Goal: Task Accomplishment & Management: Manage account settings

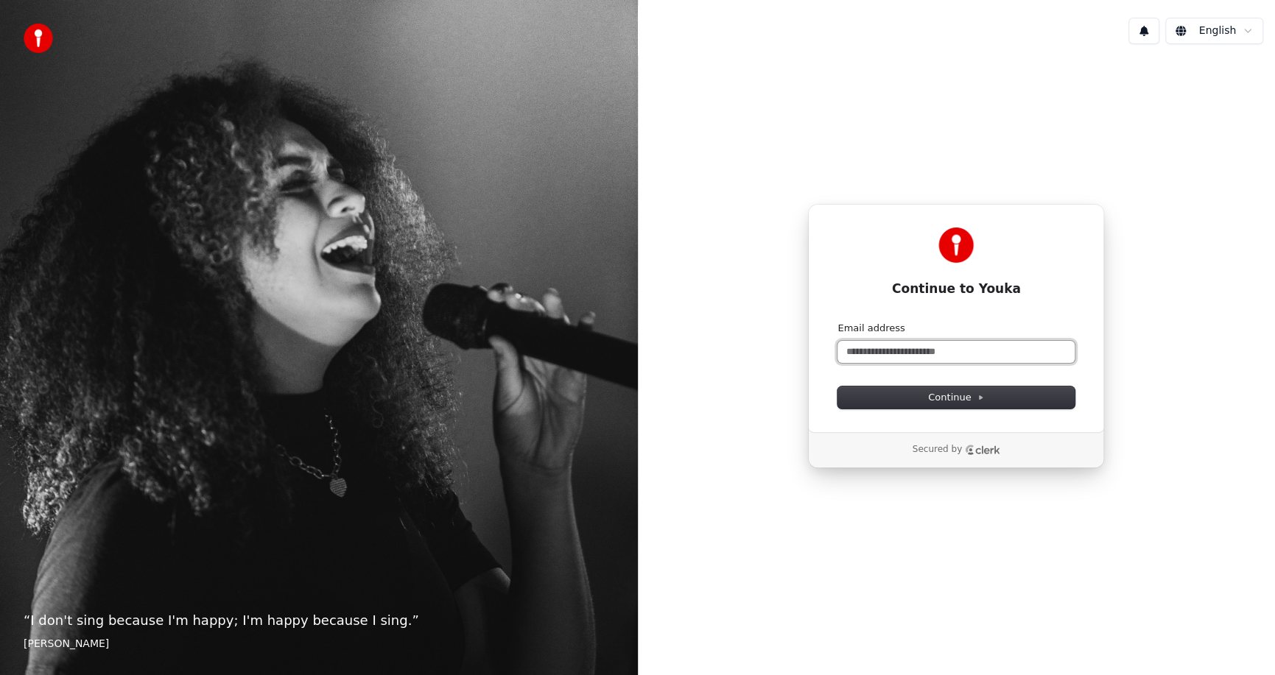
click at [917, 354] on input "Email address" at bounding box center [955, 352] width 237 height 22
click at [837, 322] on button "submit" at bounding box center [837, 322] width 0 height 0
type input "**********"
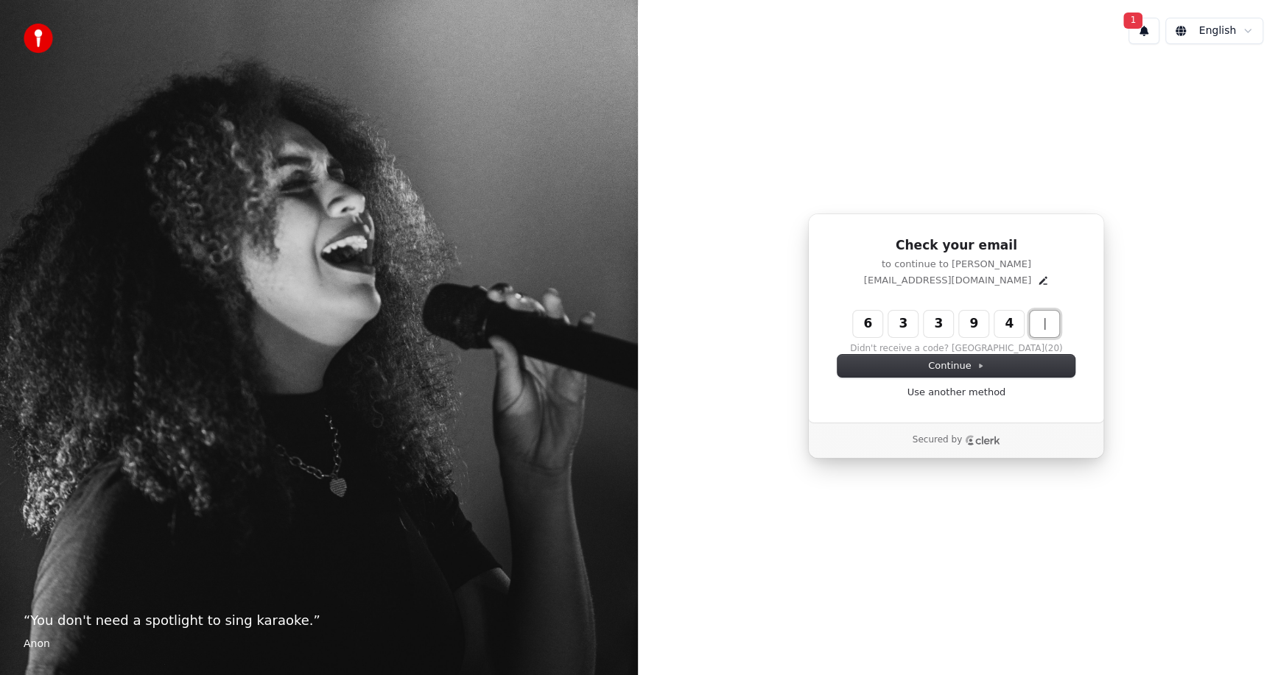
type input "******"
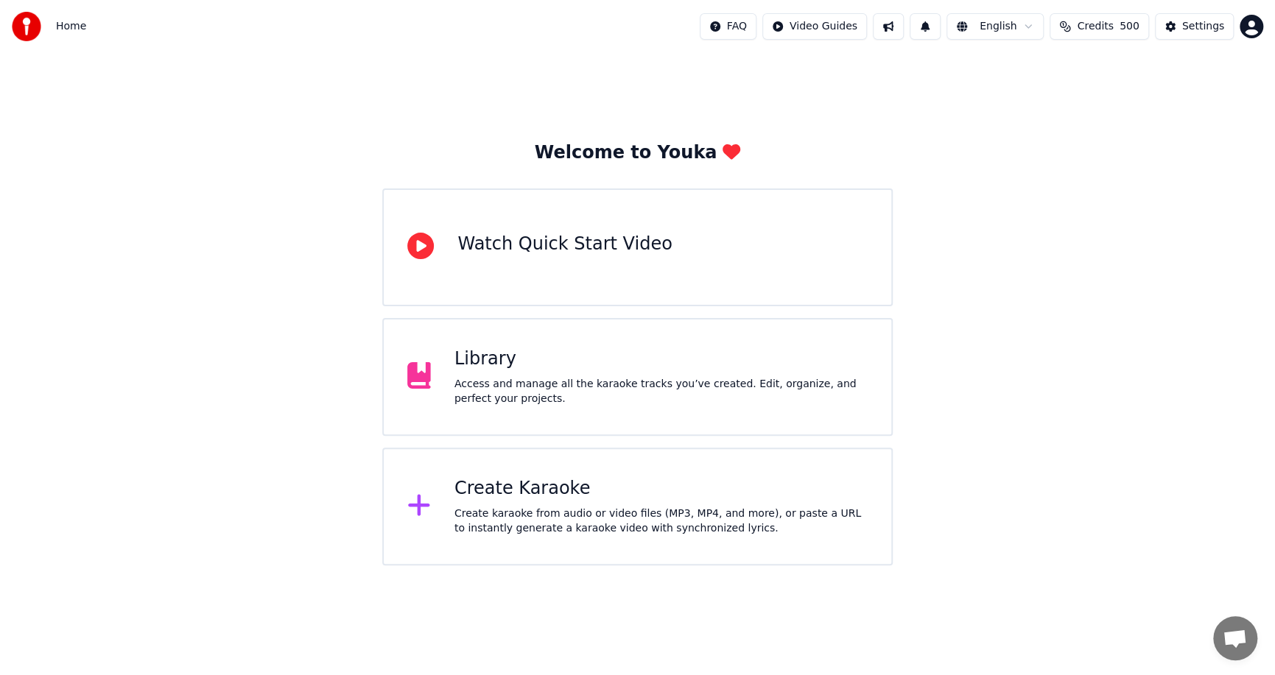
click at [722, 361] on div "Library" at bounding box center [660, 360] width 413 height 24
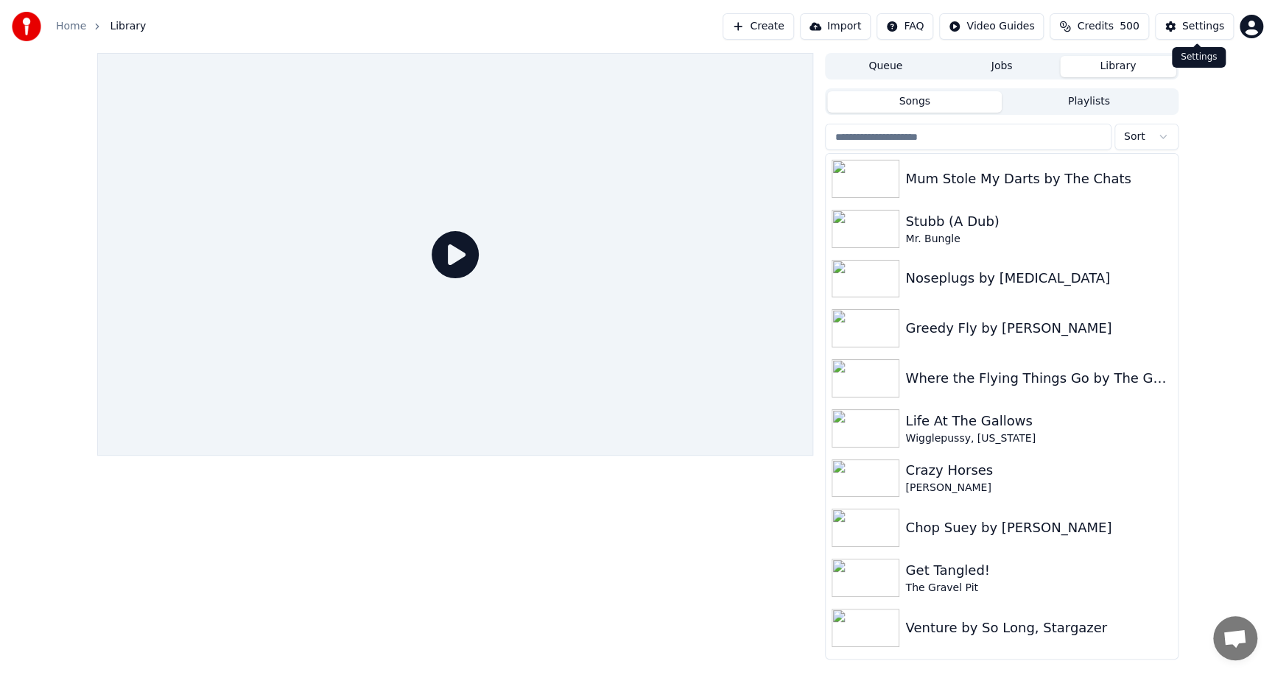
click at [1203, 27] on div "Settings" at bounding box center [1203, 26] width 42 height 15
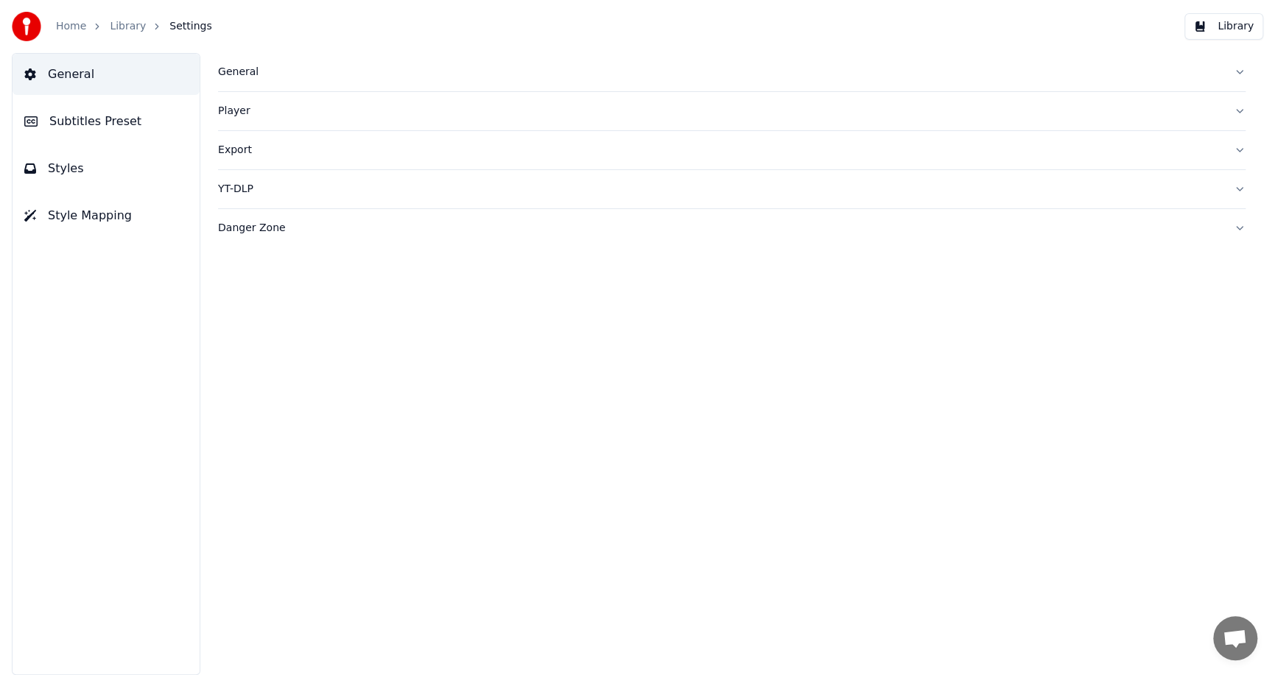
click at [270, 231] on div "Danger Zone" at bounding box center [720, 228] width 1004 height 15
click at [292, 259] on button "Reindex Library" at bounding box center [279, 260] width 123 height 27
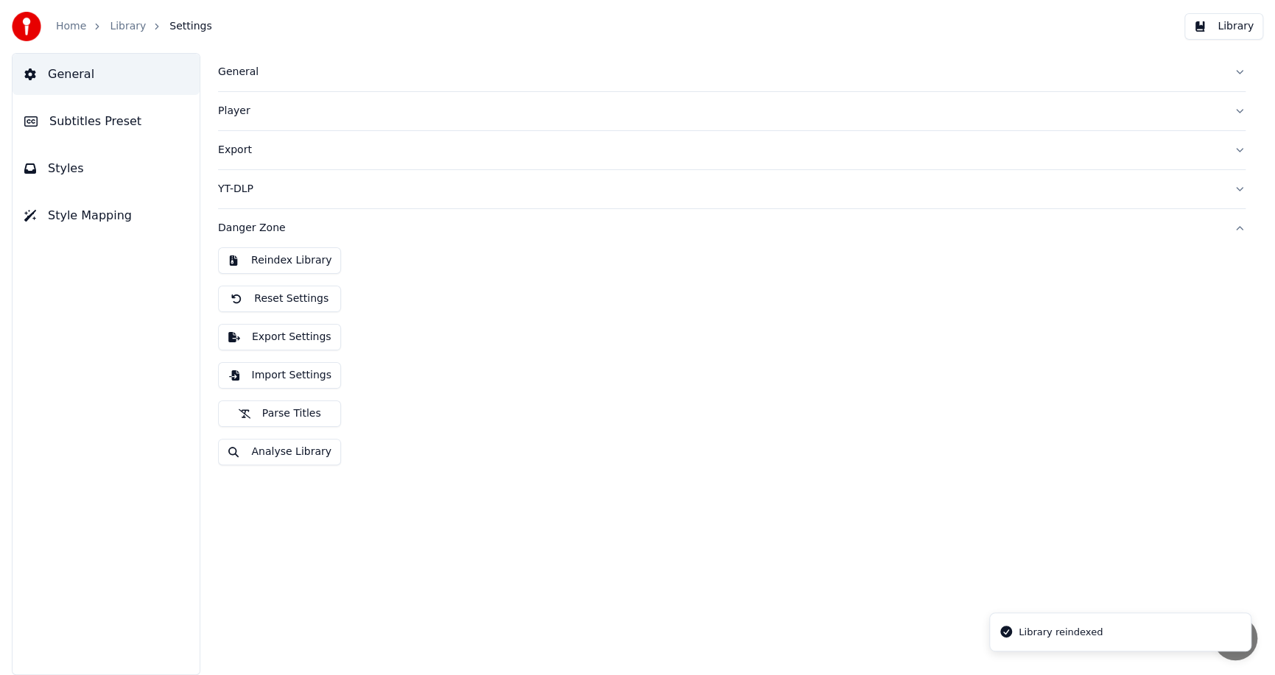
click at [123, 27] on link "Library" at bounding box center [128, 26] width 36 height 15
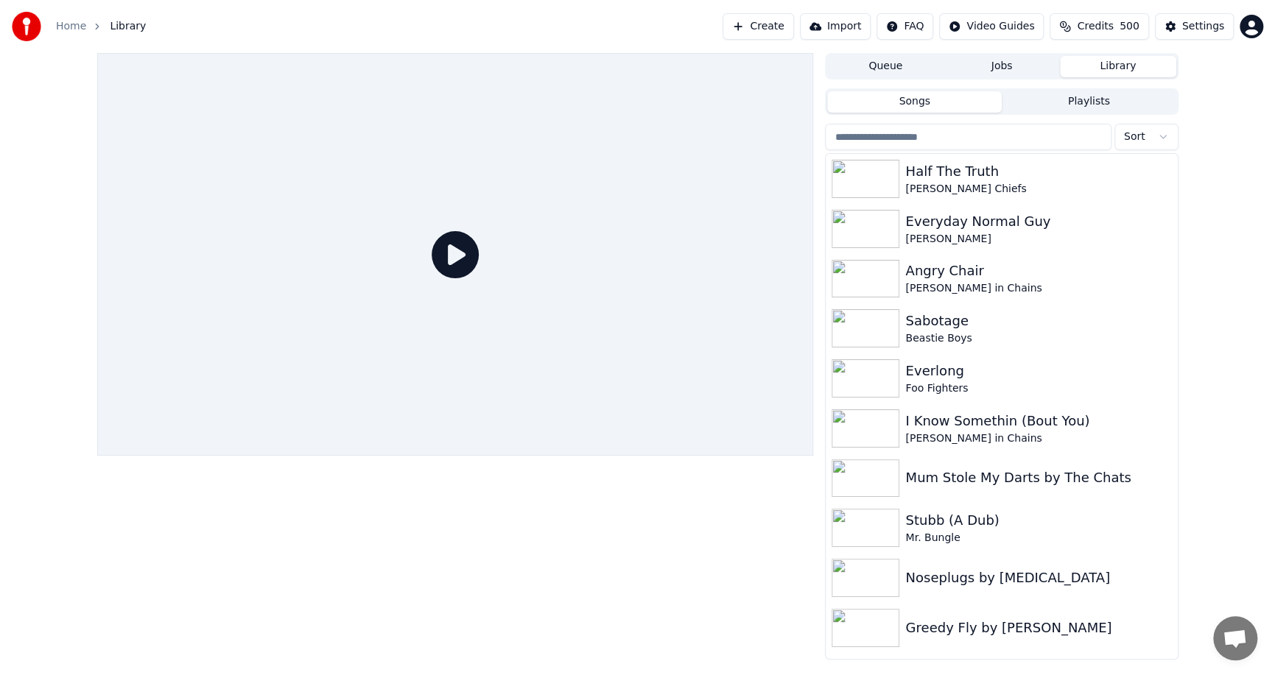
click at [1205, 412] on div "Queue Jobs Library Songs Playlists Sort Half The Truth [PERSON_NAME] Chiefs Eve…" at bounding box center [637, 356] width 1275 height 607
click at [921, 177] on div "Half The Truth" at bounding box center [1030, 171] width 251 height 21
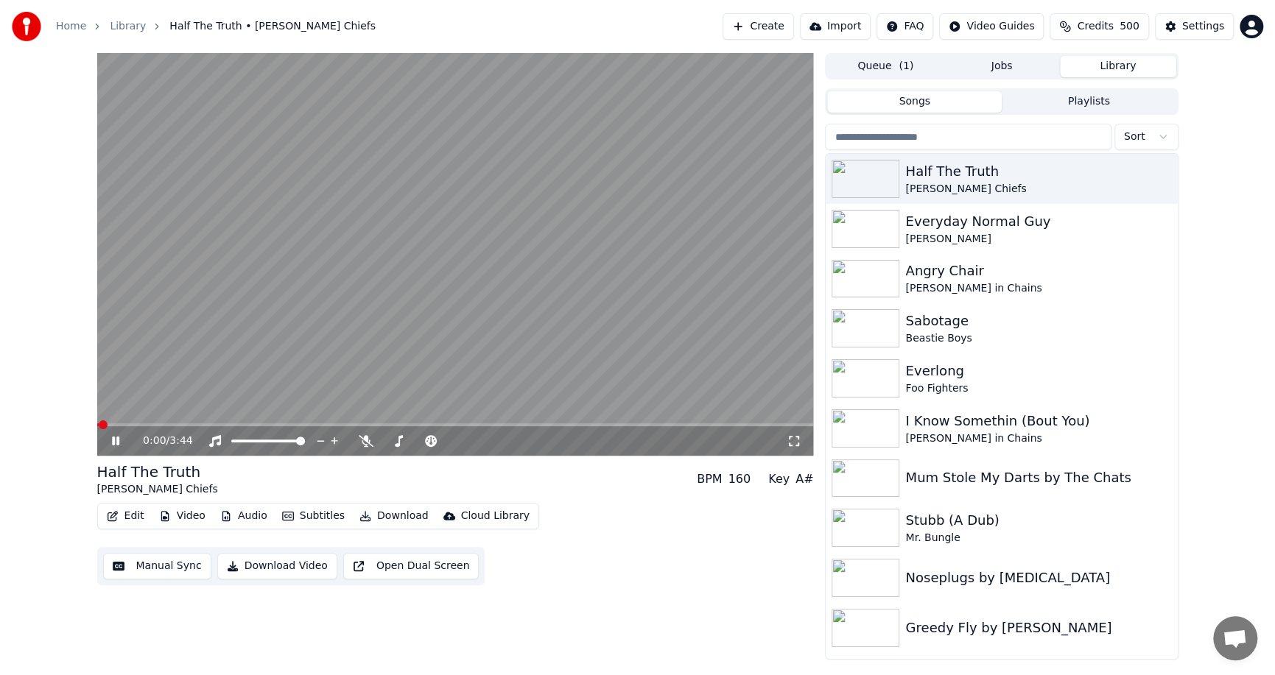
click at [113, 438] on icon at bounding box center [115, 441] width 7 height 9
click at [130, 515] on button "Edit" at bounding box center [125, 516] width 49 height 21
click at [558, 507] on div "Edit Video Audio Subtitles Download Cloud Library Manual Sync Download Video Op…" at bounding box center [455, 544] width 717 height 82
click at [622, 424] on span at bounding box center [455, 425] width 717 height 3
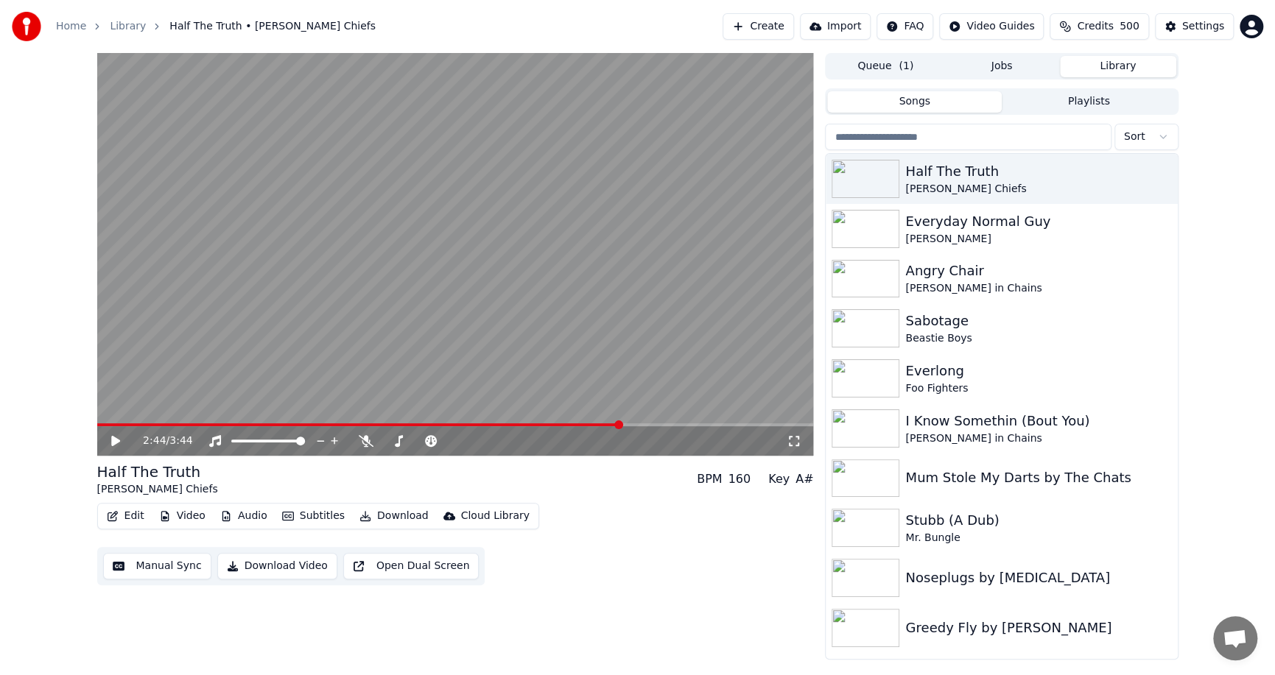
click at [625, 424] on span at bounding box center [455, 425] width 717 height 3
click at [642, 424] on span at bounding box center [455, 425] width 717 height 3
click at [656, 424] on span at bounding box center [455, 425] width 717 height 3
click at [666, 424] on span at bounding box center [455, 425] width 717 height 3
click at [733, 424] on span at bounding box center [455, 425] width 717 height 3
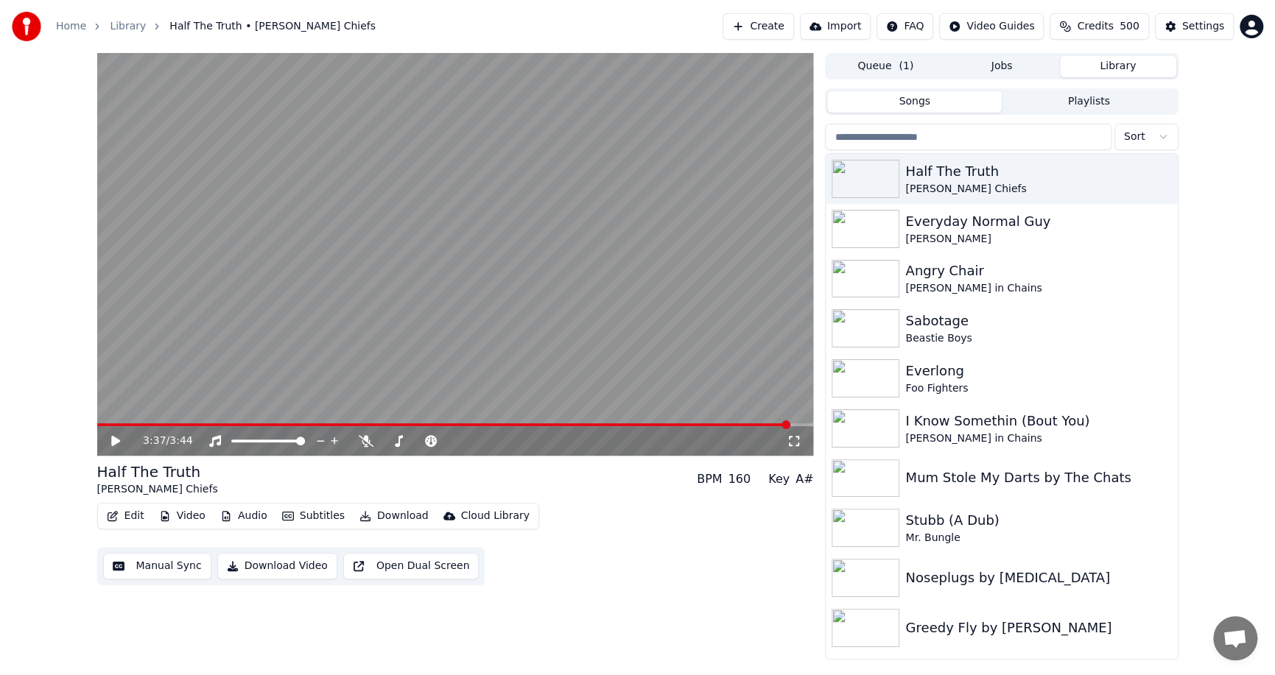
click at [790, 424] on span at bounding box center [455, 425] width 717 height 3
click at [649, 544] on div "Edit Video Audio Subtitles Download Cloud Library Manual Sync Download Video Op…" at bounding box center [455, 544] width 717 height 82
click at [109, 438] on icon at bounding box center [126, 441] width 35 height 12
click at [389, 424] on span at bounding box center [445, 425] width 696 height 3
click at [784, 424] on span at bounding box center [788, 425] width 9 height 9
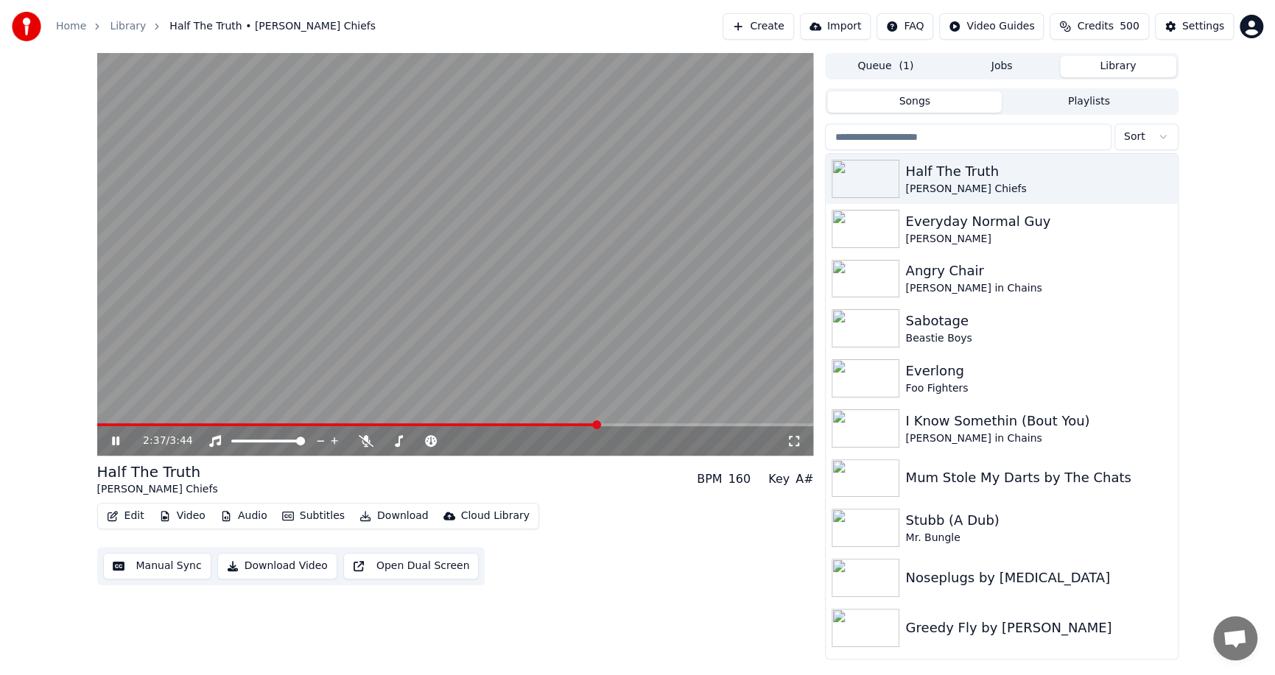
click at [601, 424] on span at bounding box center [596, 425] width 9 height 9
click at [632, 424] on span at bounding box center [455, 425] width 717 height 3
click at [601, 424] on span at bounding box center [596, 425] width 9 height 9
click at [771, 424] on span at bounding box center [455, 425] width 717 height 3
click at [114, 438] on icon at bounding box center [126, 441] width 35 height 12
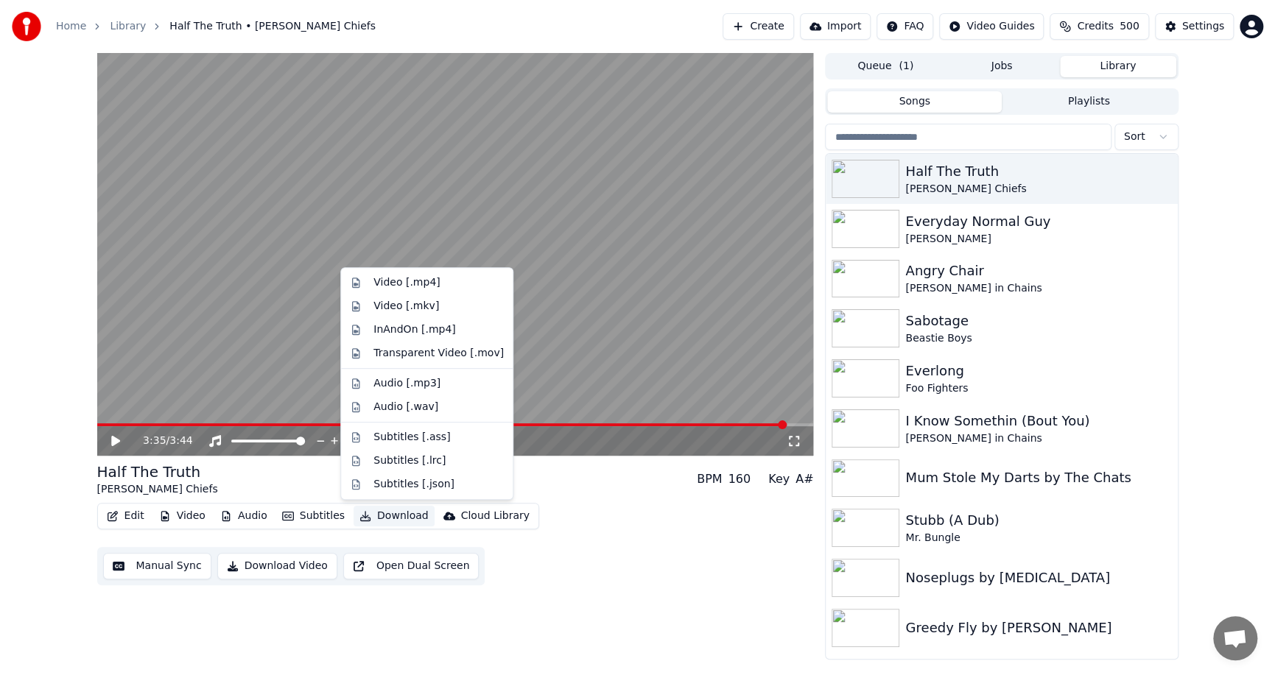
click at [379, 511] on button "Download" at bounding box center [394, 516] width 81 height 21
click at [429, 287] on div "Video [.mp4]" at bounding box center [406, 282] width 66 height 15
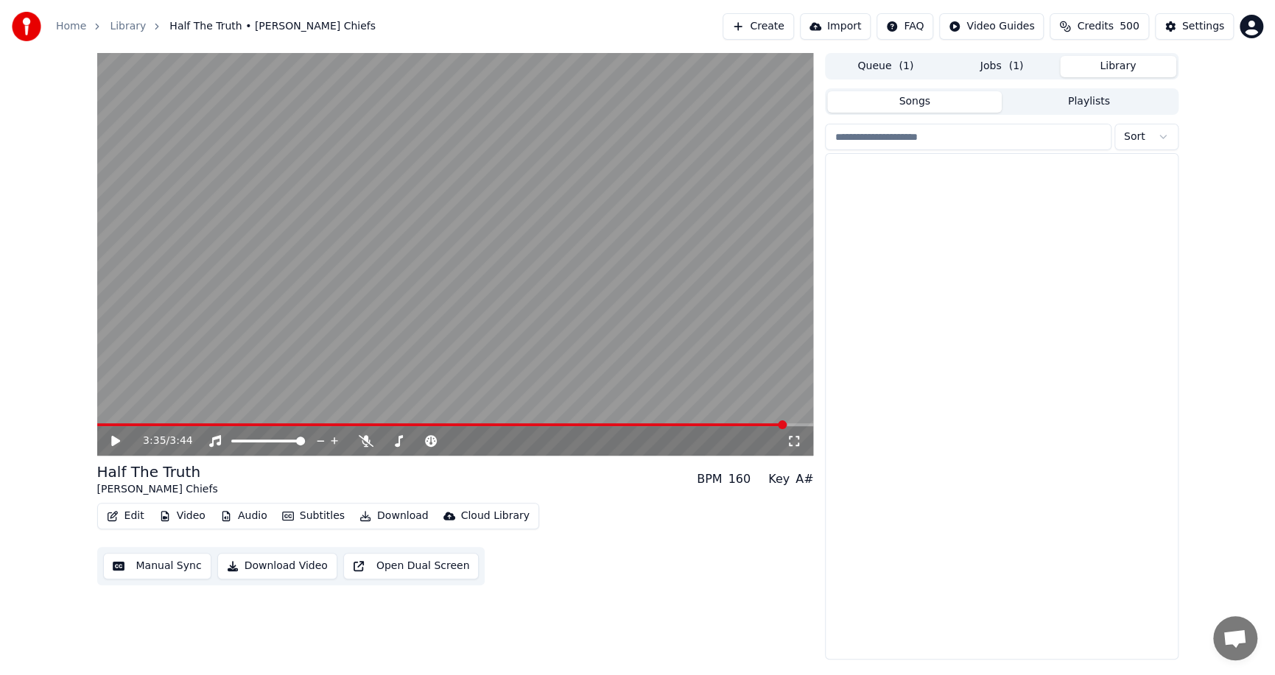
click at [1097, 69] on button "Library" at bounding box center [1118, 66] width 116 height 21
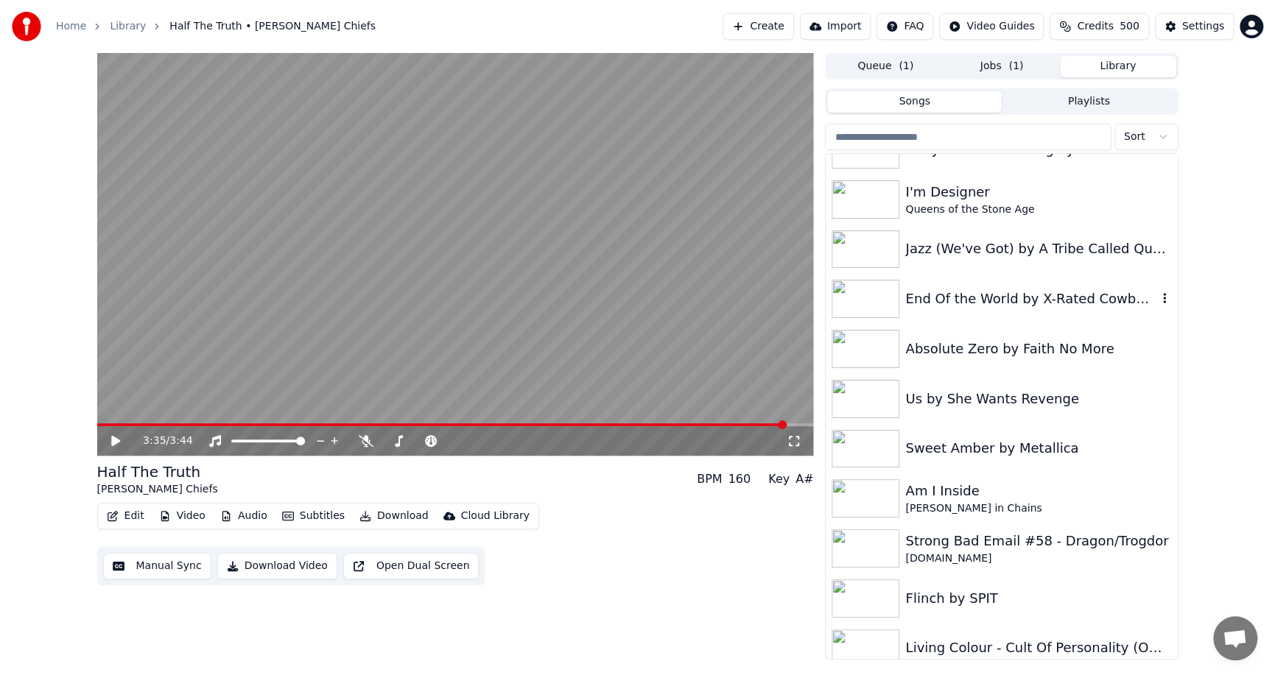
scroll to position [1252, 0]
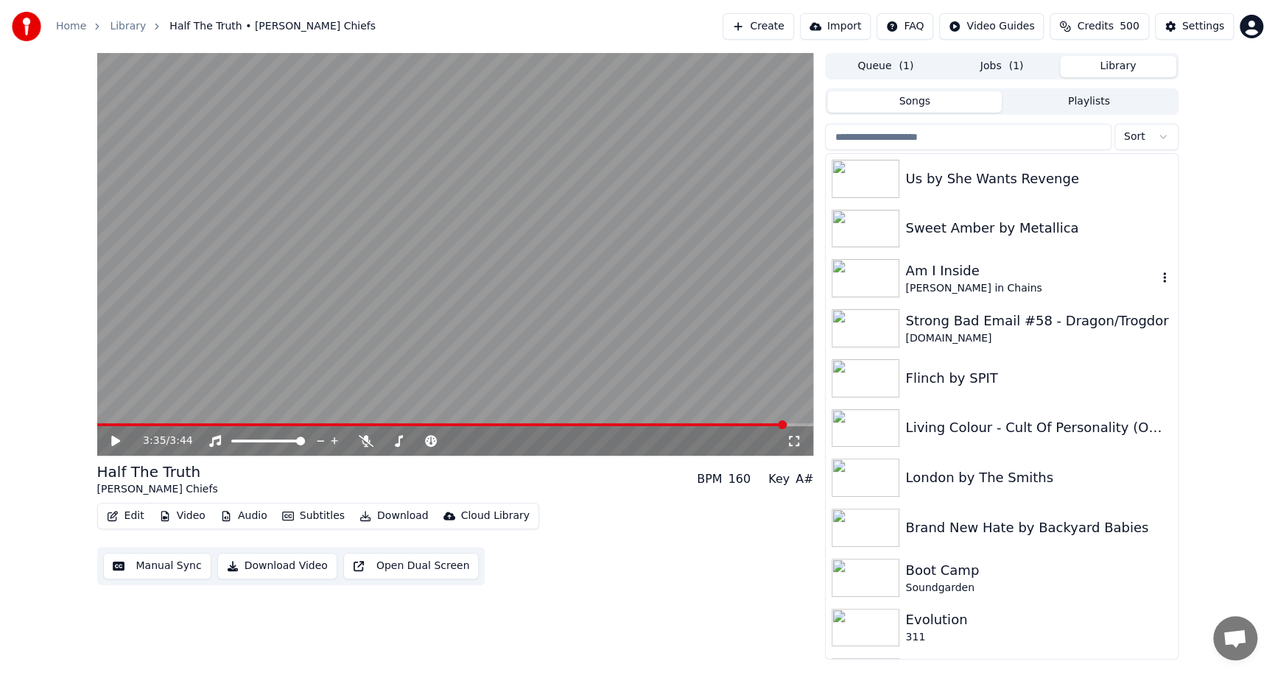
click at [969, 280] on div "Am I Inside" at bounding box center [1030, 271] width 251 height 21
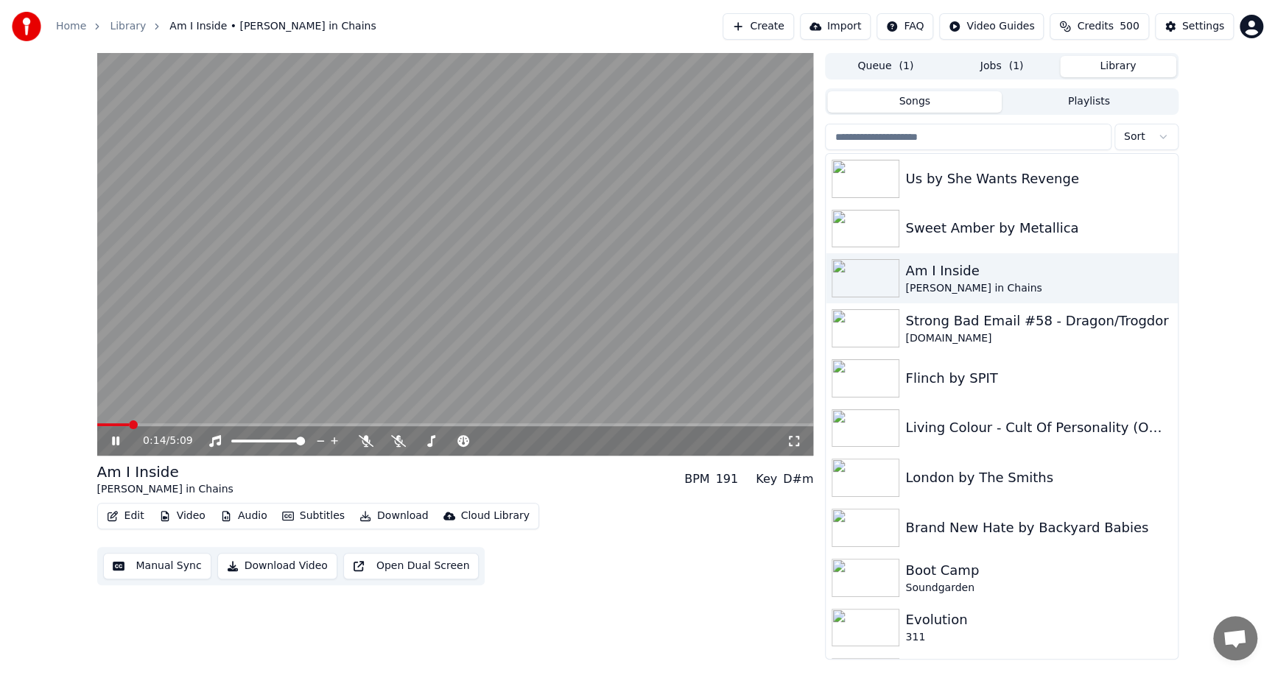
click at [130, 424] on span at bounding box center [455, 425] width 717 height 3
click at [154, 424] on span at bounding box center [455, 425] width 717 height 3
click at [138, 424] on span at bounding box center [134, 425] width 9 height 9
click at [401, 440] on icon at bounding box center [398, 441] width 15 height 12
click at [224, 421] on video at bounding box center [455, 254] width 717 height 403
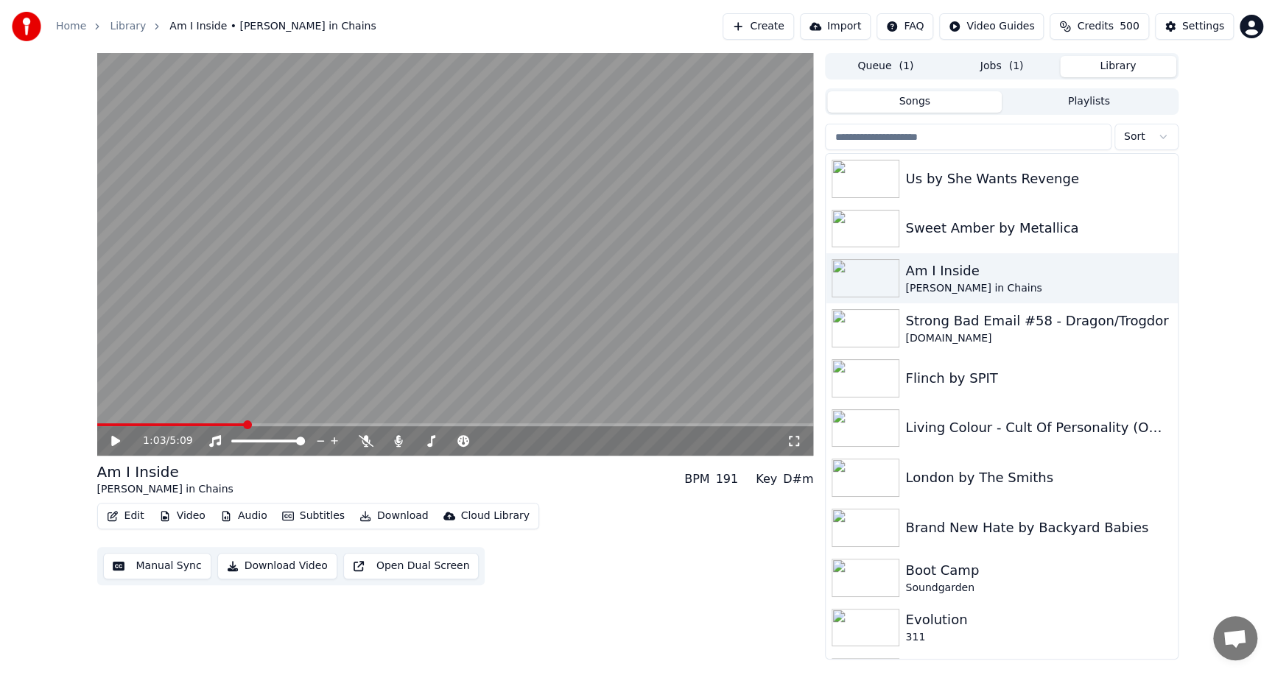
click at [189, 422] on video at bounding box center [455, 254] width 717 height 403
click at [116, 440] on icon at bounding box center [115, 441] width 7 height 9
click at [169, 427] on div "1:04 / 5:09" at bounding box center [455, 440] width 717 height 29
click at [204, 421] on span at bounding box center [208, 425] width 9 height 9
click at [224, 426] on div "0:47 / 5:09" at bounding box center [455, 440] width 717 height 29
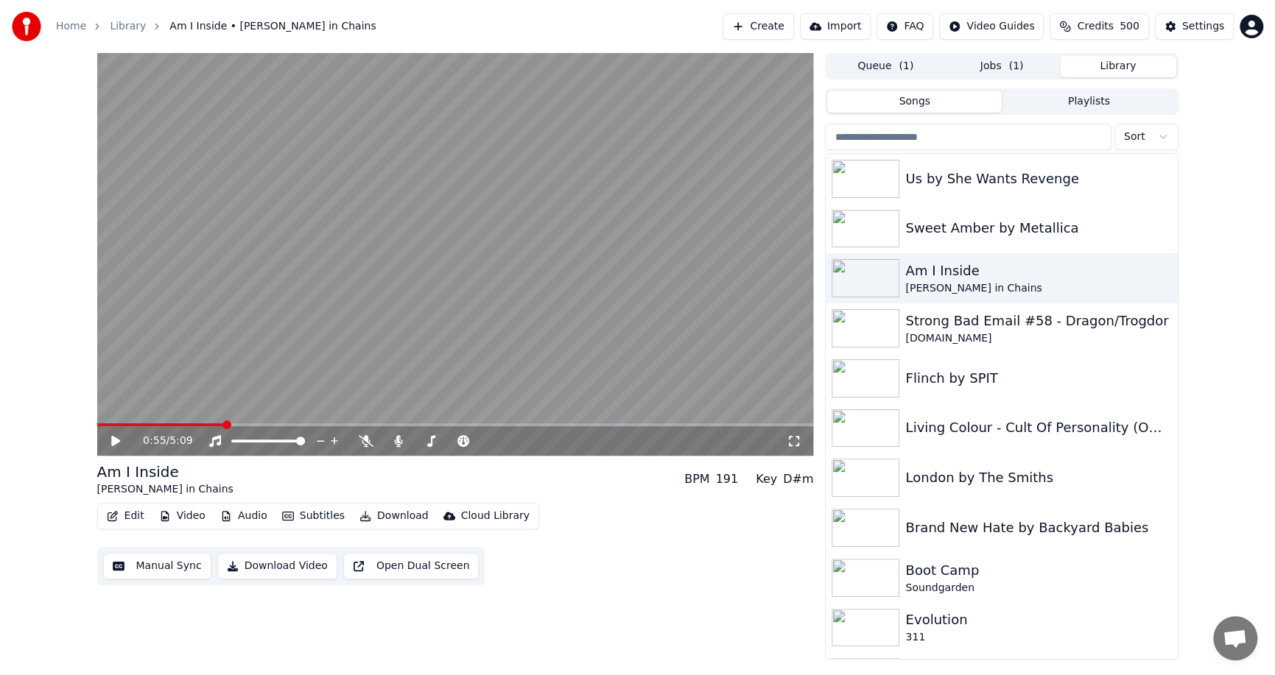
click at [224, 424] on span at bounding box center [455, 425] width 717 height 3
click at [113, 439] on icon at bounding box center [115, 441] width 9 height 10
click at [150, 423] on span at bounding box center [154, 425] width 9 height 9
click at [399, 443] on icon at bounding box center [398, 441] width 15 height 12
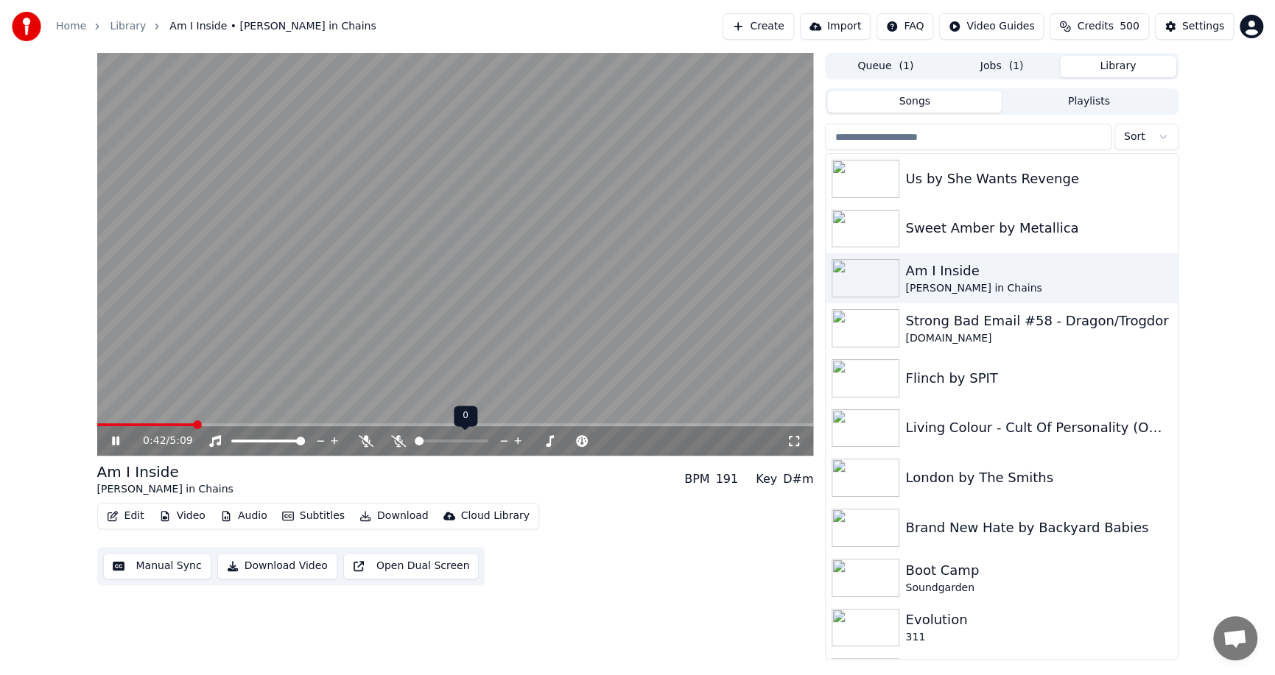
click at [399, 443] on icon at bounding box center [398, 441] width 15 height 12
click at [110, 441] on icon at bounding box center [126, 441] width 35 height 12
click at [395, 519] on button "Download" at bounding box center [394, 516] width 81 height 21
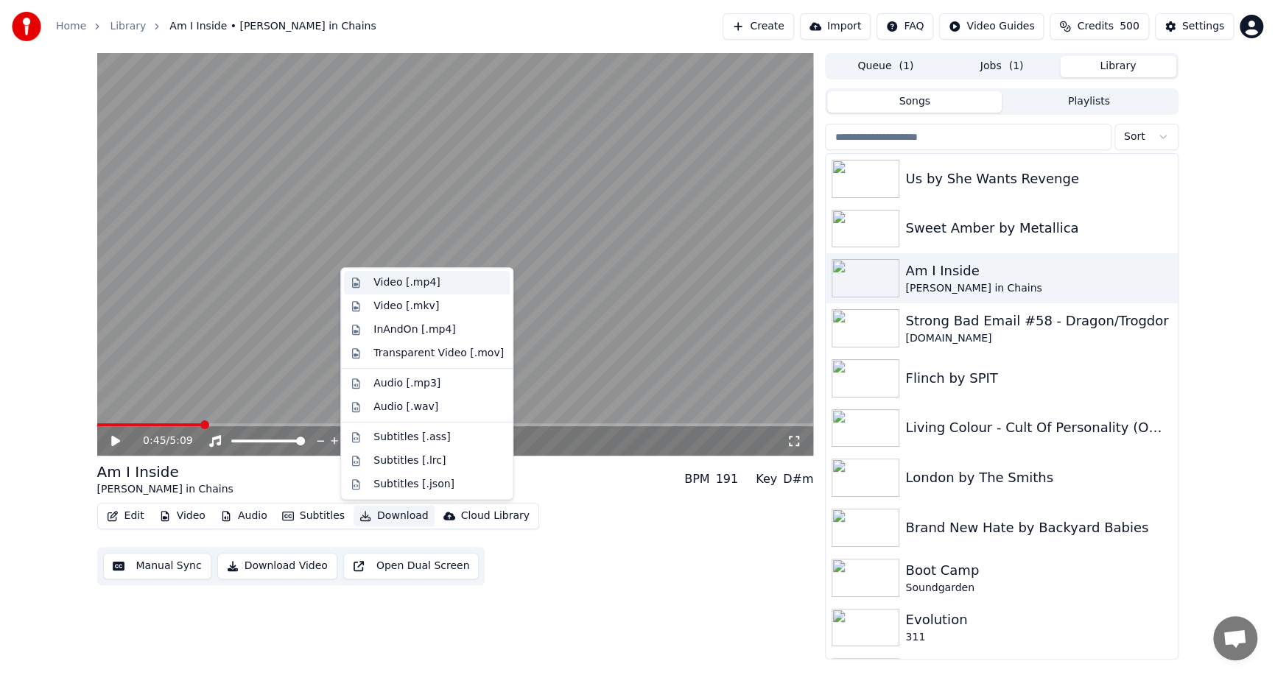
click at [426, 283] on div "Video [.mp4]" at bounding box center [406, 282] width 66 height 15
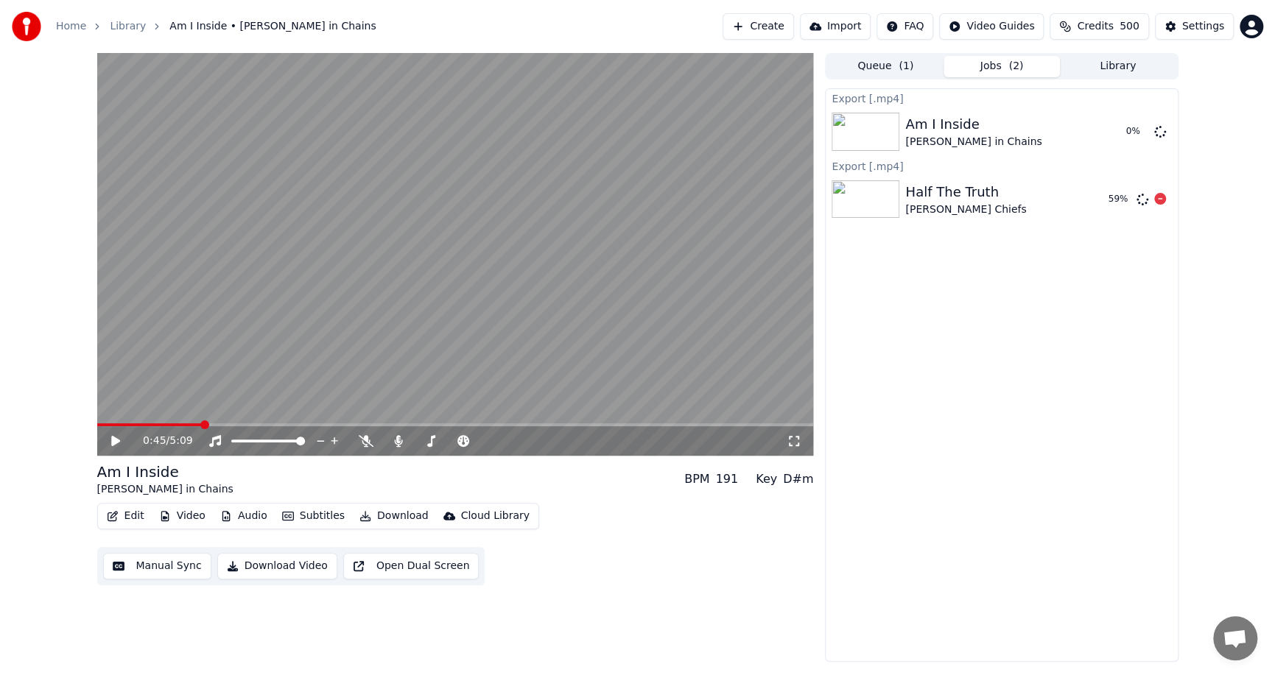
click at [941, 194] on div "Half The Truth" at bounding box center [965, 192] width 121 height 21
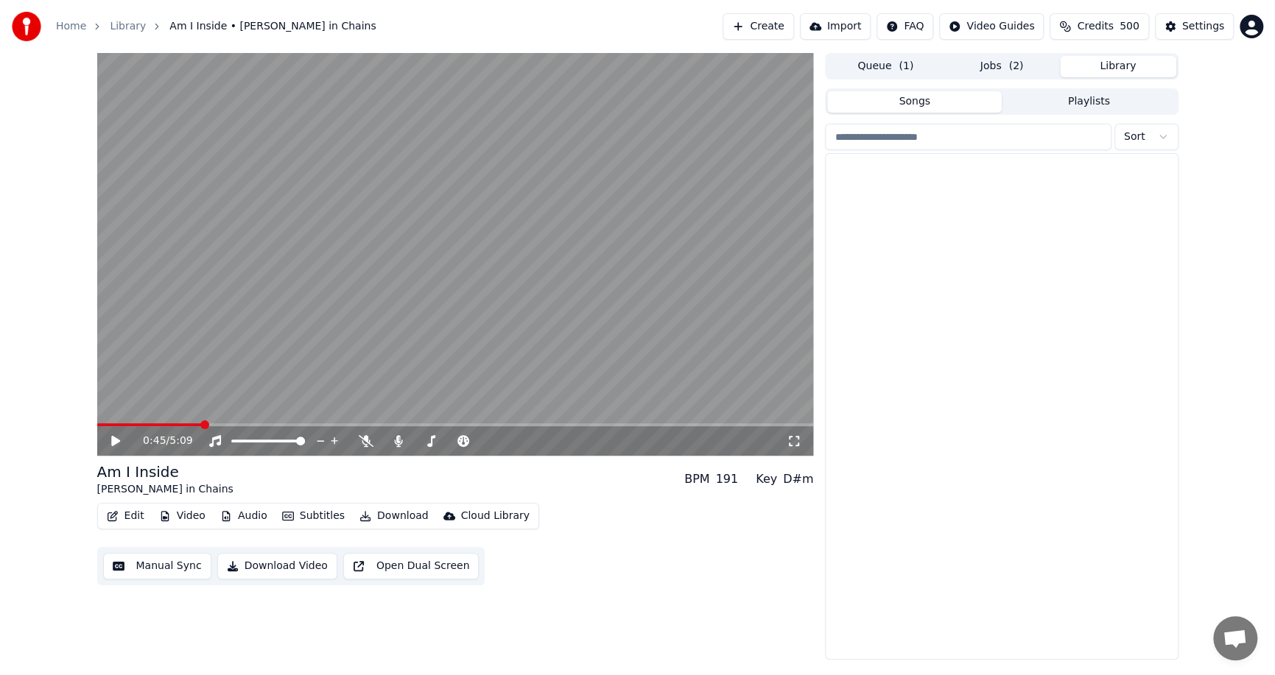
click at [1106, 63] on button "Library" at bounding box center [1118, 66] width 116 height 21
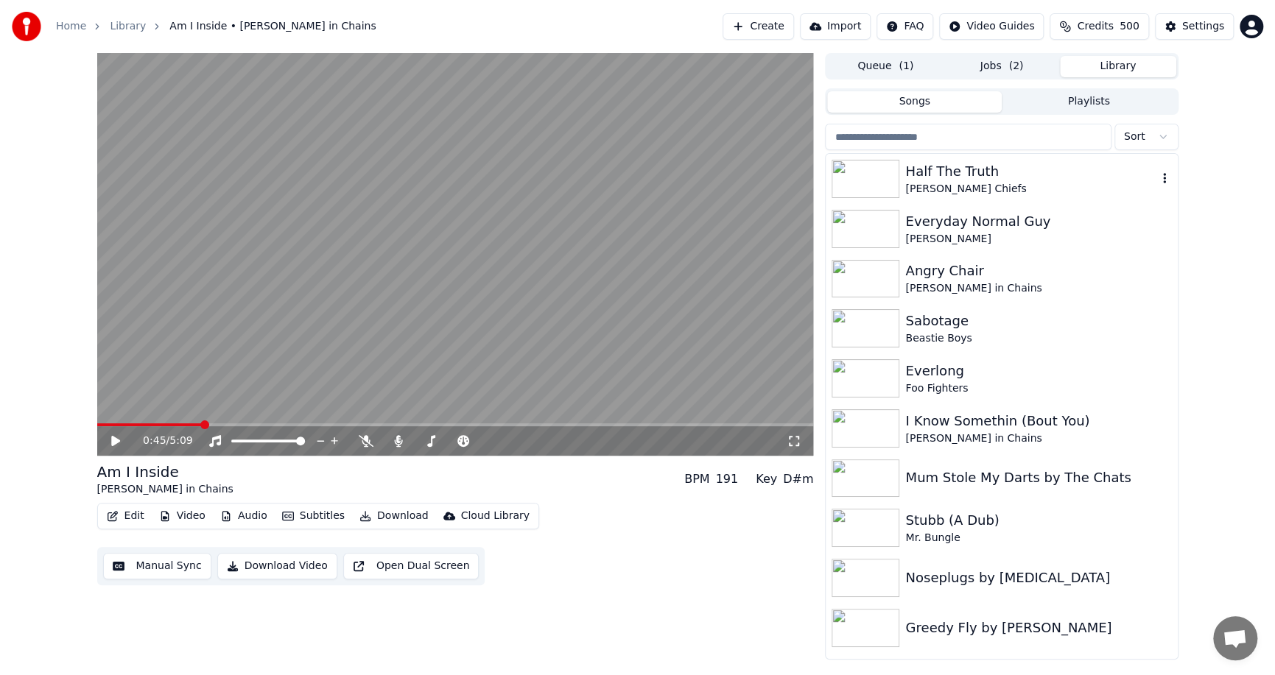
click at [926, 189] on div "[PERSON_NAME] Chiefs" at bounding box center [1030, 189] width 251 height 15
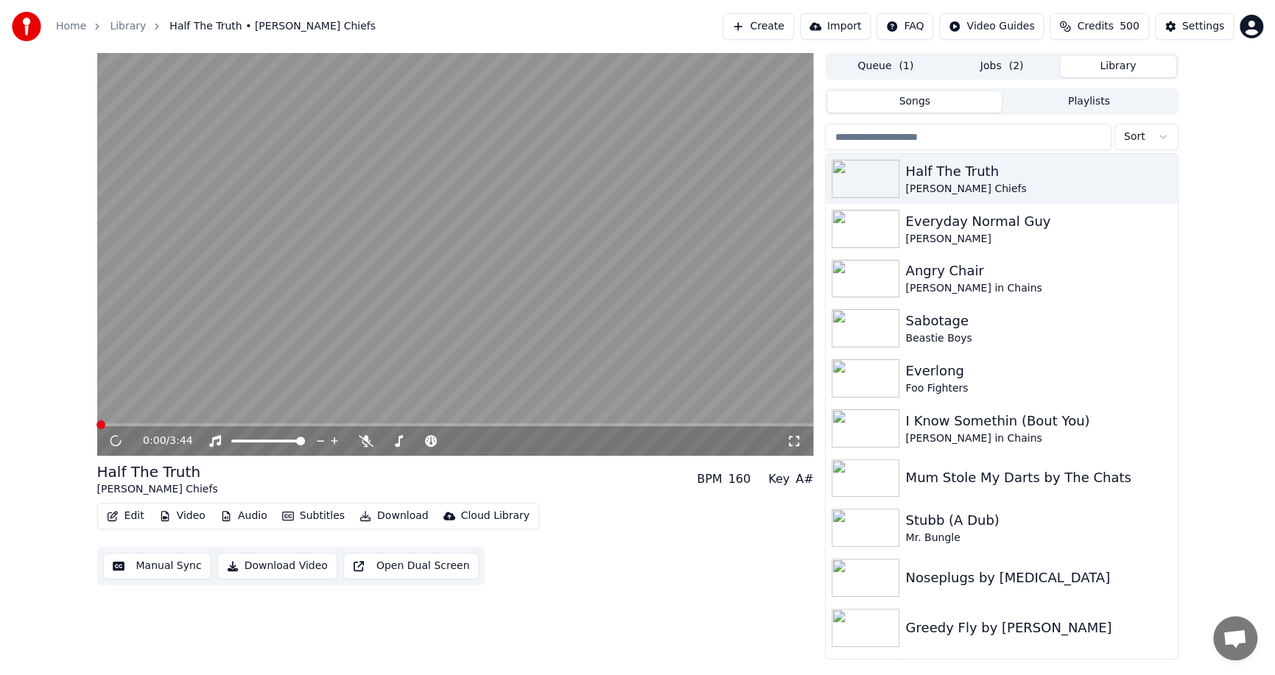
click at [907, 67] on span "( 1 )" at bounding box center [906, 66] width 15 height 15
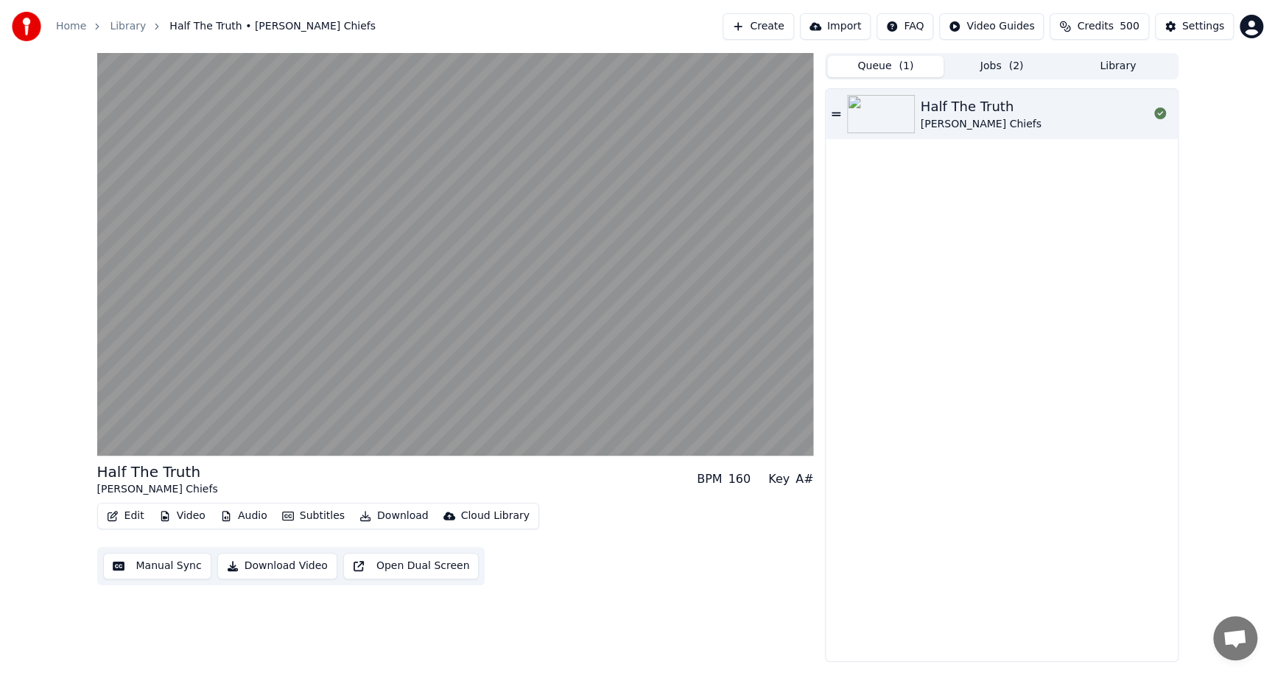
click at [978, 67] on button "Jobs ( 2 )" at bounding box center [1001, 66] width 116 height 21
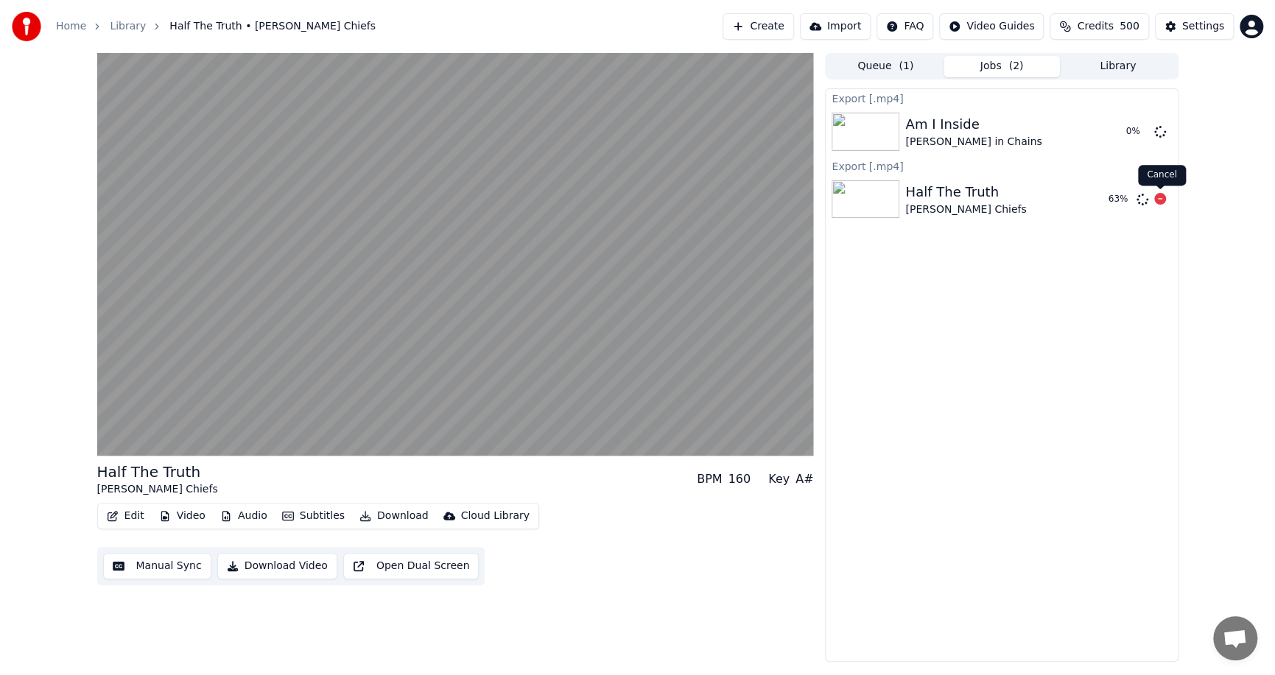
click at [1158, 197] on icon at bounding box center [1160, 199] width 12 height 12
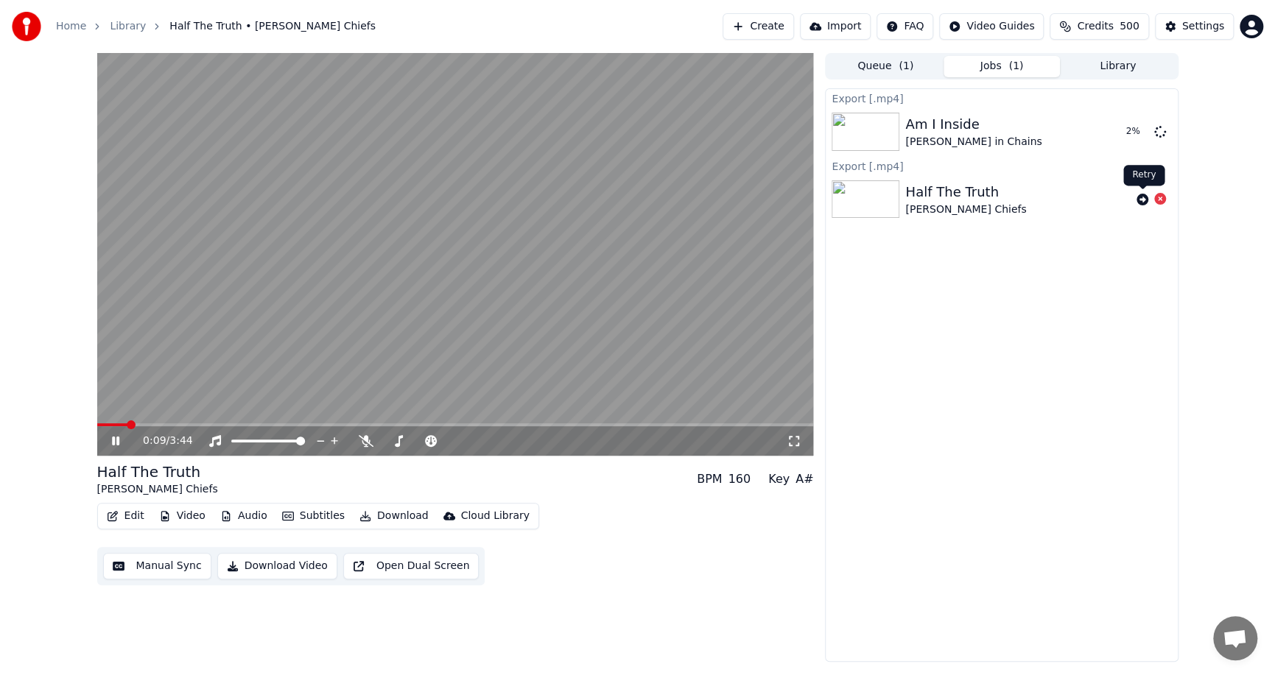
click at [1142, 196] on icon at bounding box center [1142, 200] width 12 height 12
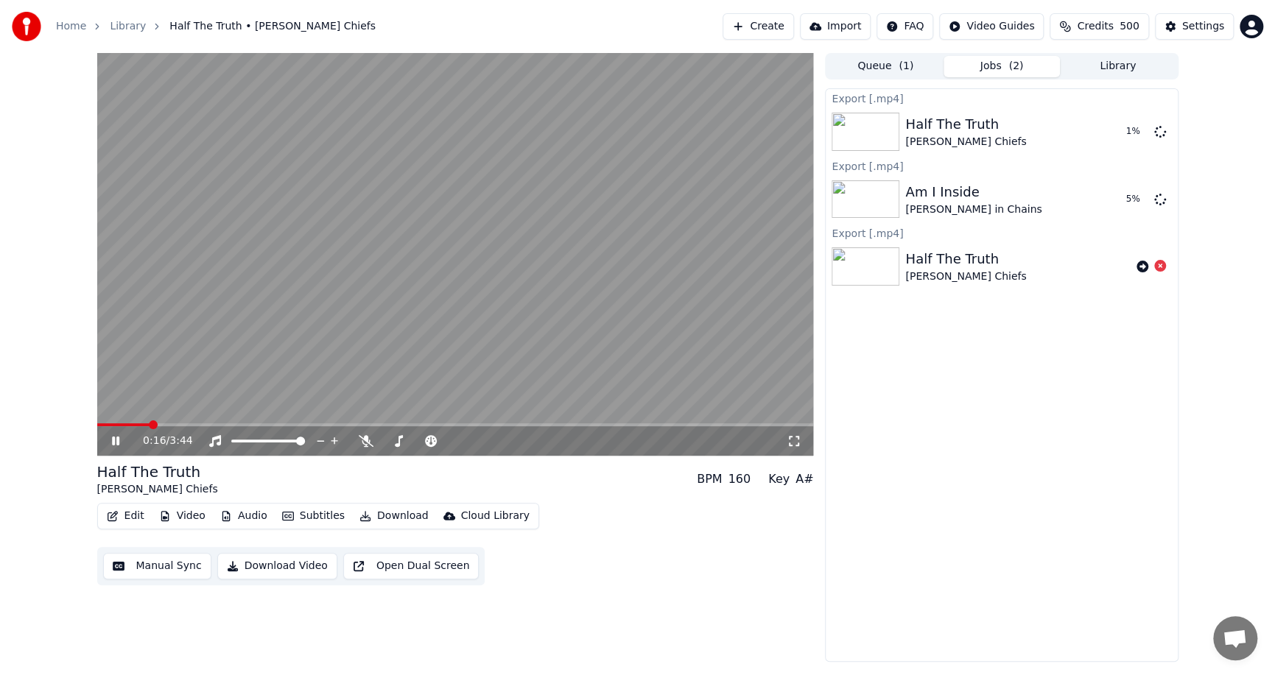
click at [156, 425] on span at bounding box center [153, 425] width 9 height 9
click at [158, 425] on span at bounding box center [153, 425] width 9 height 9
click at [167, 425] on span at bounding box center [170, 425] width 9 height 9
click at [169, 425] on span at bounding box center [170, 425] width 9 height 9
click at [185, 425] on span at bounding box center [180, 425] width 9 height 9
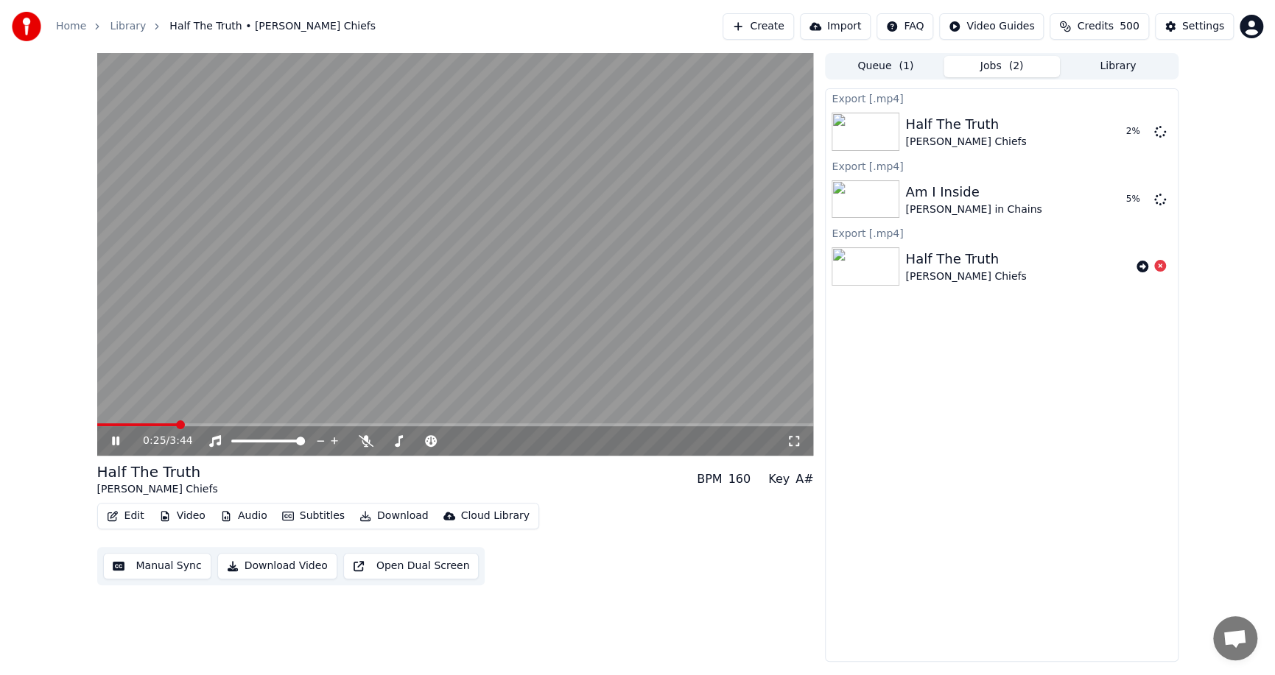
click at [185, 425] on span at bounding box center [180, 425] width 9 height 9
click at [199, 426] on span at bounding box center [197, 425] width 9 height 9
click at [203, 426] on span at bounding box center [202, 425] width 9 height 9
click at [117, 440] on icon at bounding box center [115, 441] width 7 height 9
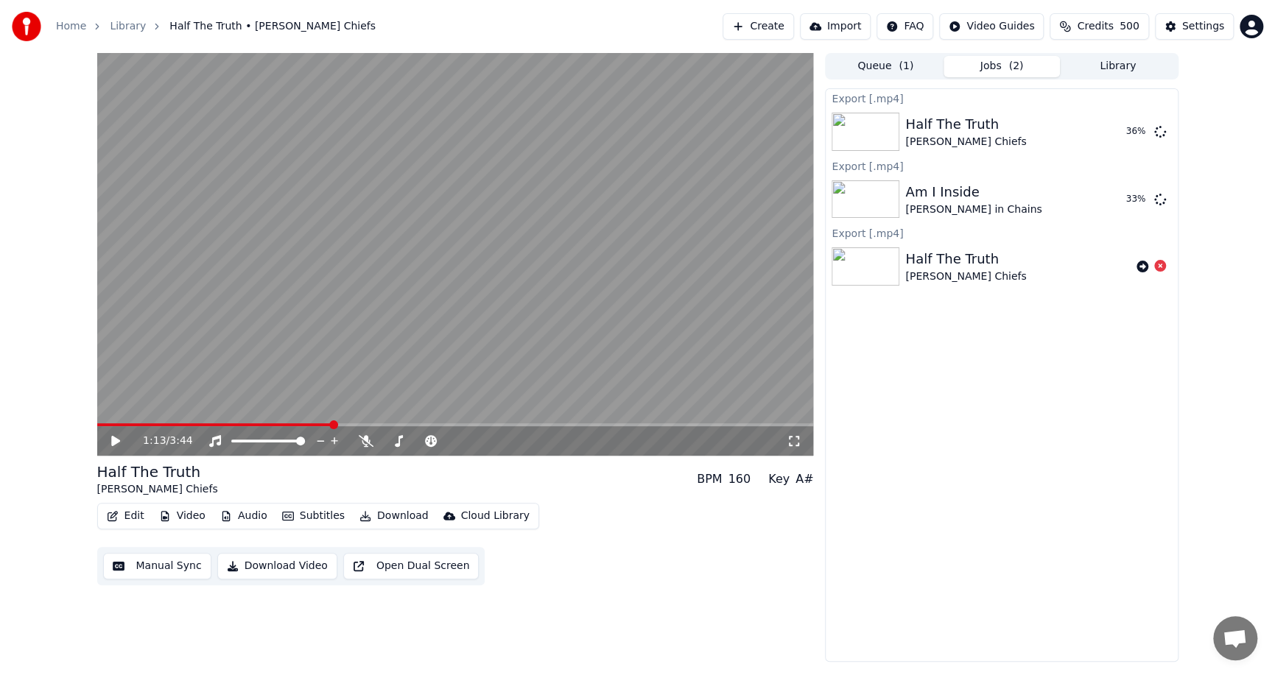
click at [1134, 69] on button "Library" at bounding box center [1118, 66] width 116 height 21
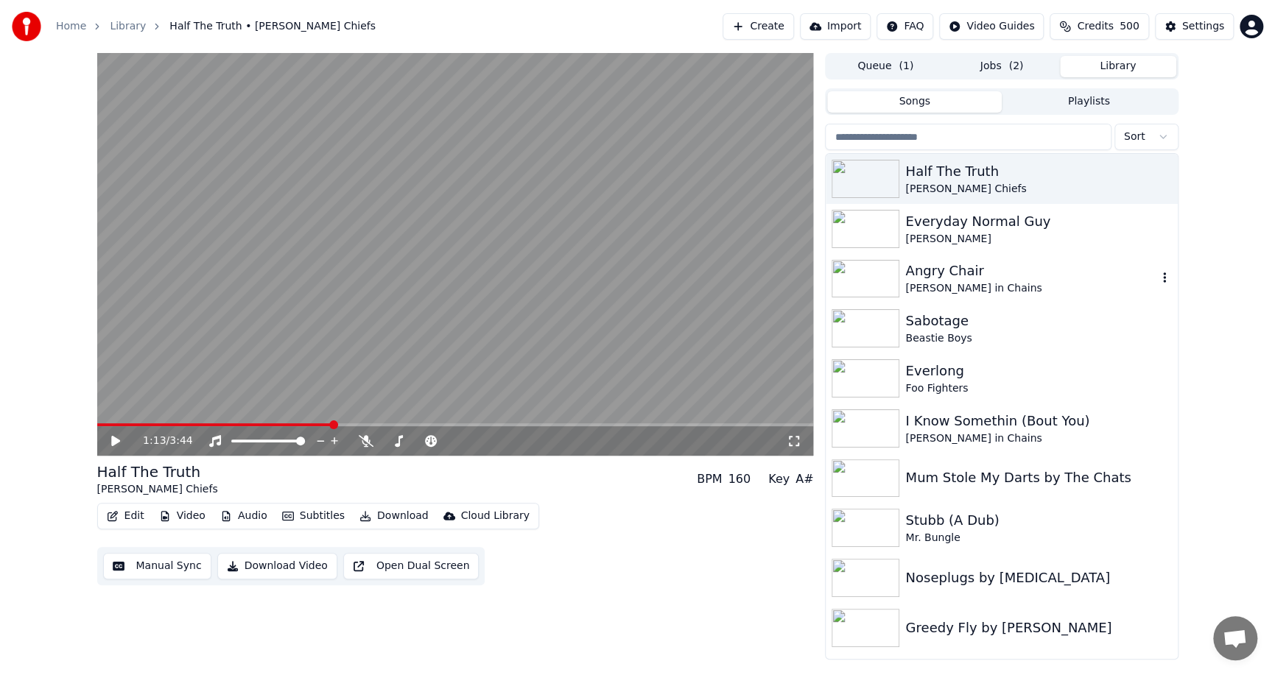
click at [941, 281] on div "Angry Chair" at bounding box center [1030, 271] width 251 height 21
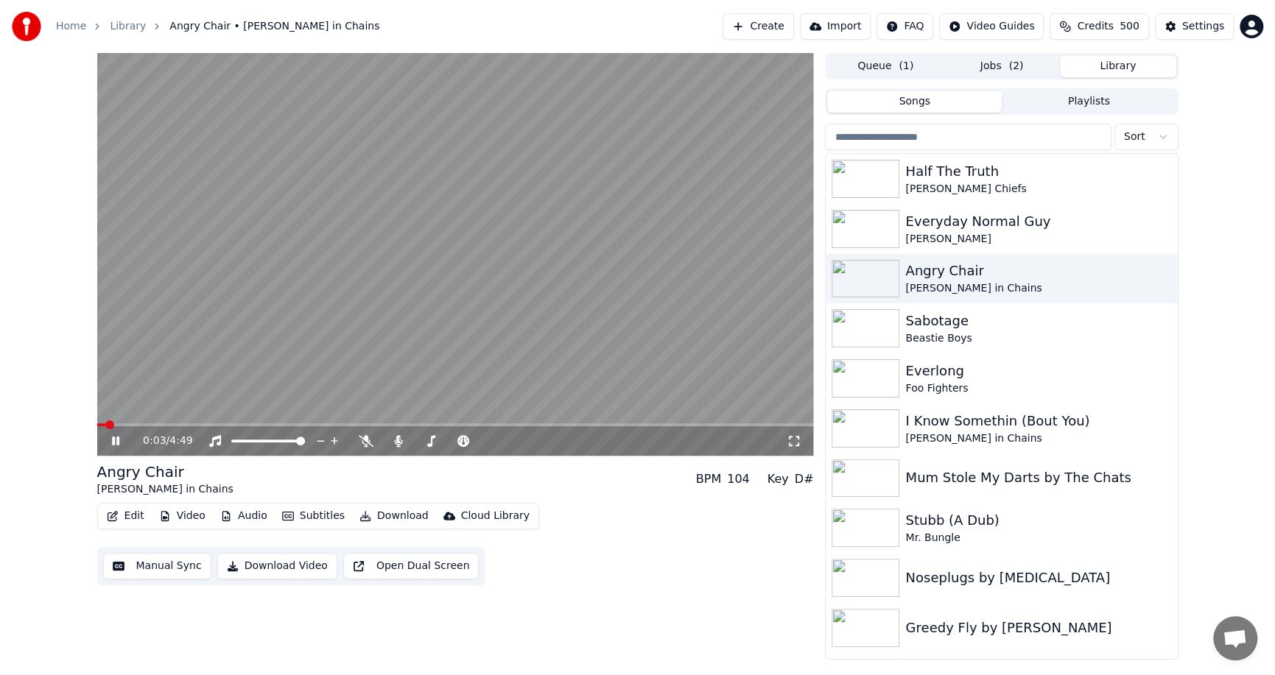
click at [109, 421] on span at bounding box center [109, 425] width 9 height 9
click at [125, 421] on span at bounding box center [120, 425] width 9 height 9
click at [155, 425] on span at bounding box center [159, 425] width 9 height 9
click at [156, 425] on span at bounding box center [159, 425] width 9 height 9
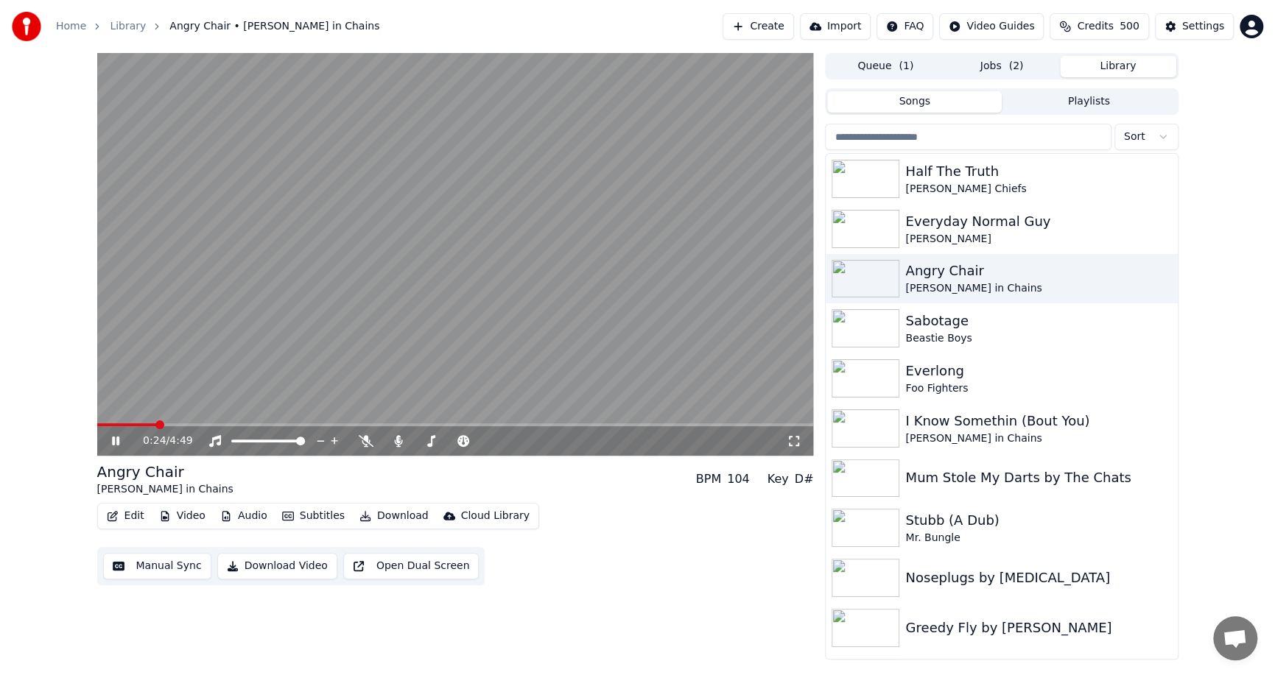
click at [164, 425] on span at bounding box center [159, 425] width 9 height 9
click at [116, 438] on icon at bounding box center [115, 441] width 7 height 9
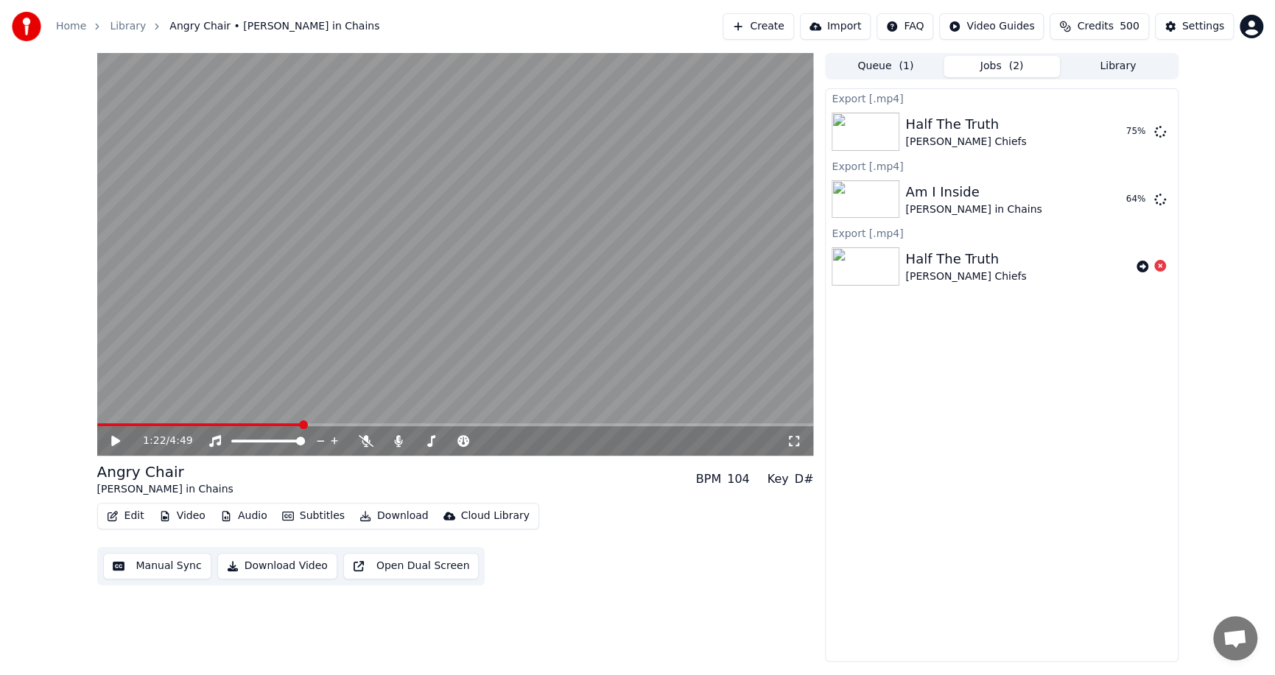
click at [1013, 64] on span "( 2 )" at bounding box center [1015, 66] width 15 height 15
click at [1119, 136] on button "Show" at bounding box center [1121, 132] width 53 height 27
click at [269, 605] on div "1:22 / 4:49 Angry Chair [PERSON_NAME] in Chains BPM 104 Key D# Edit Video Audio…" at bounding box center [455, 357] width 717 height 609
click at [1183, 29] on button "Settings" at bounding box center [1194, 26] width 79 height 27
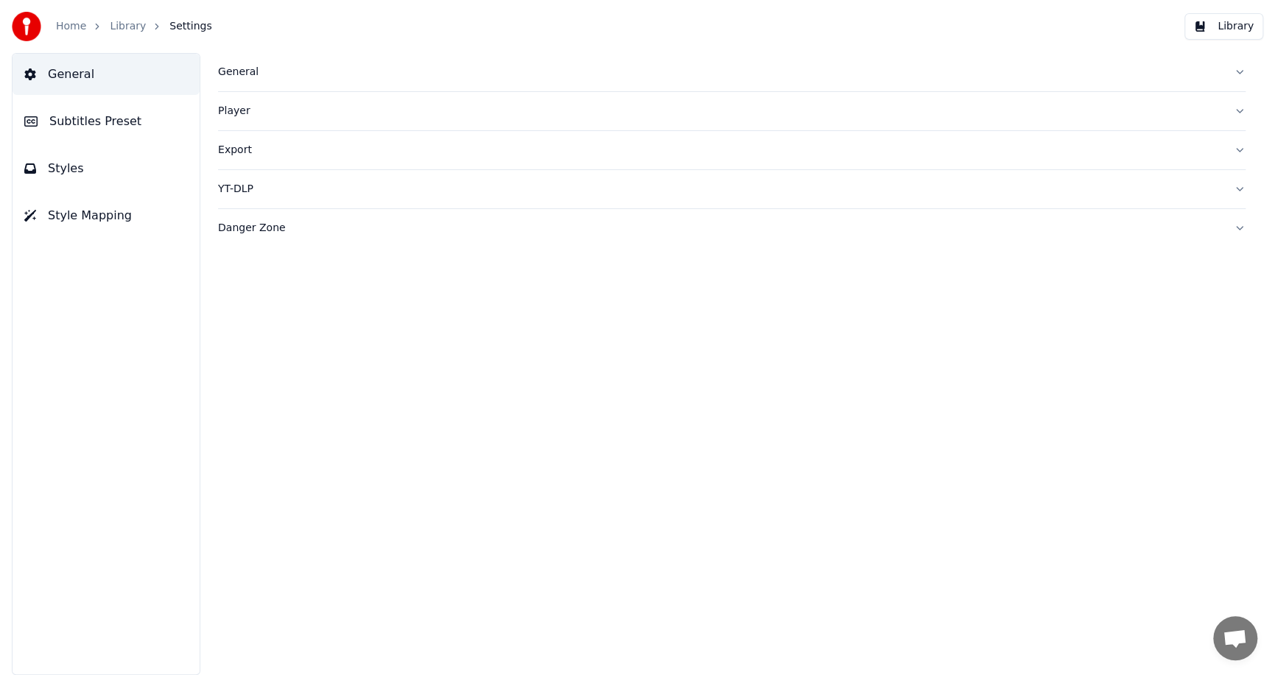
click at [234, 147] on div "Export" at bounding box center [720, 150] width 1004 height 15
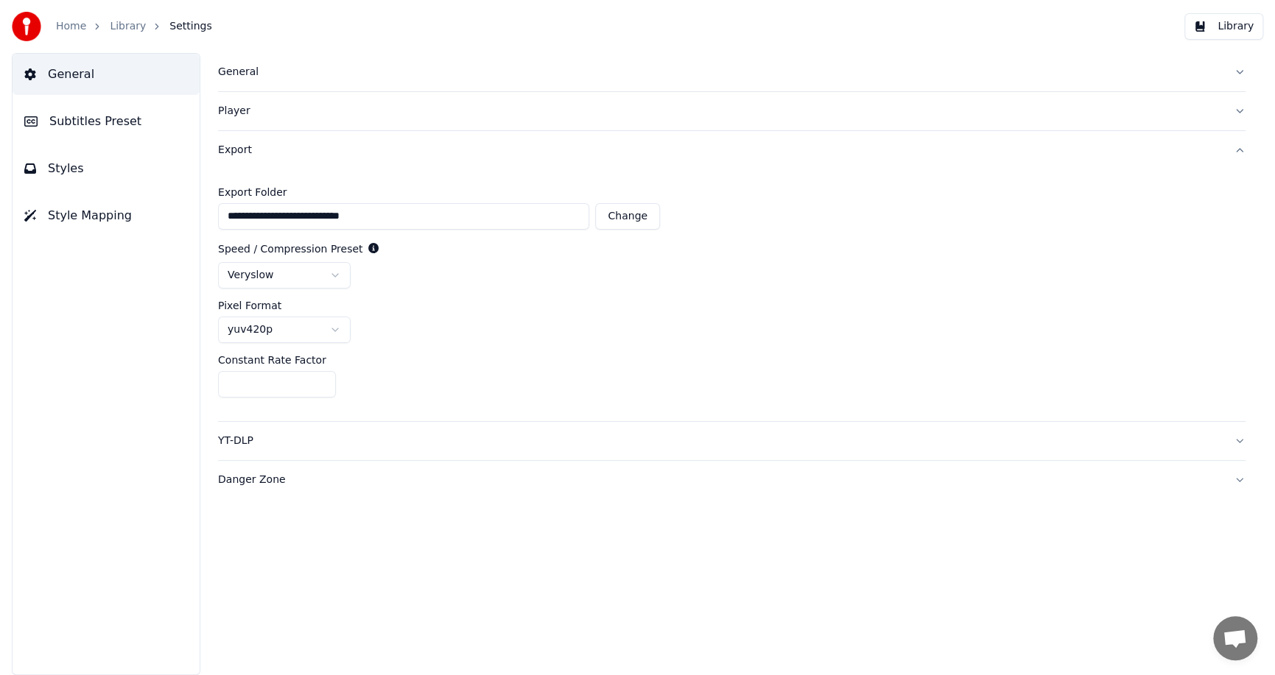
click at [641, 221] on button "Change" at bounding box center [627, 216] width 65 height 27
type input "**********"
click at [116, 22] on link "Library" at bounding box center [128, 26] width 36 height 15
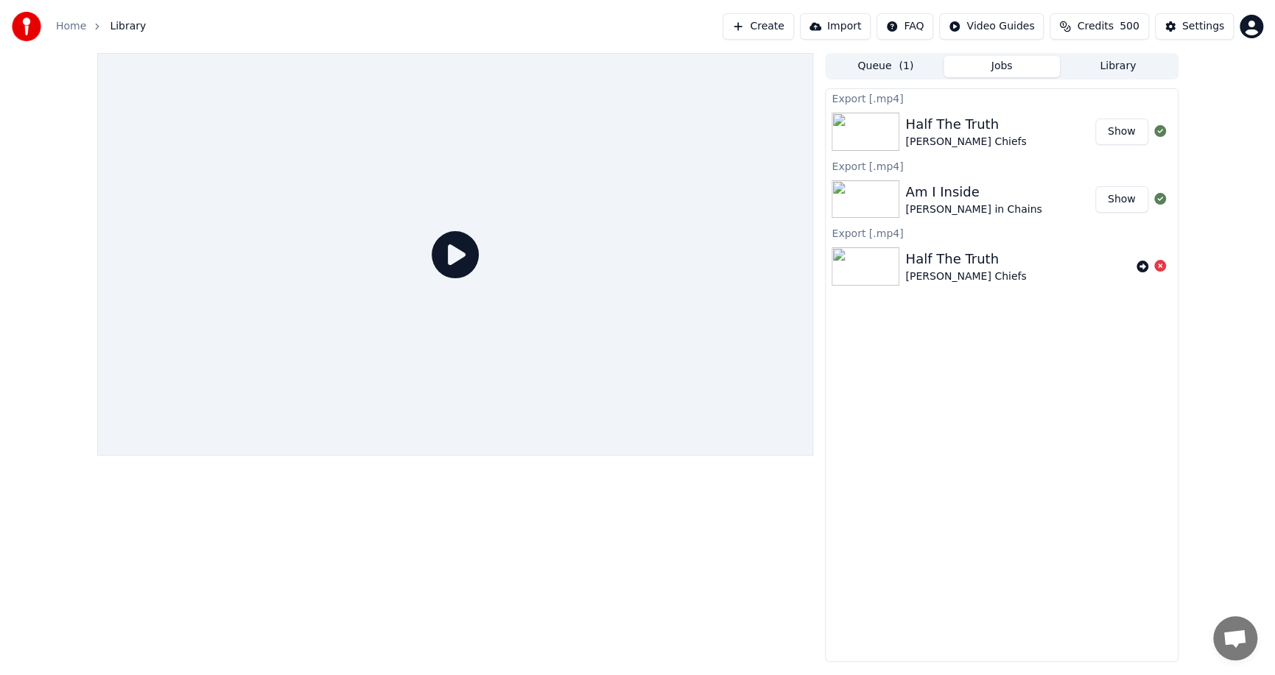
click at [1126, 193] on button "Show" at bounding box center [1121, 199] width 53 height 27
